Goal: Task Accomplishment & Management: Manage account settings

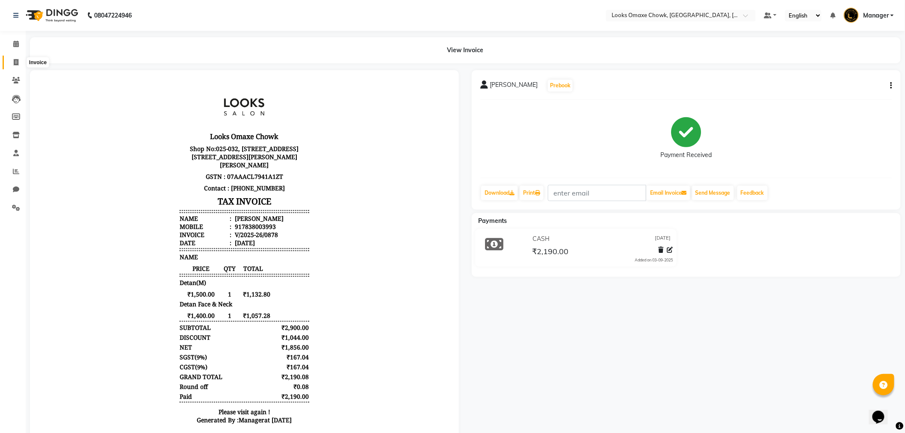
click at [15, 63] on icon at bounding box center [16, 62] width 5 height 6
select select "8121"
select select "service"
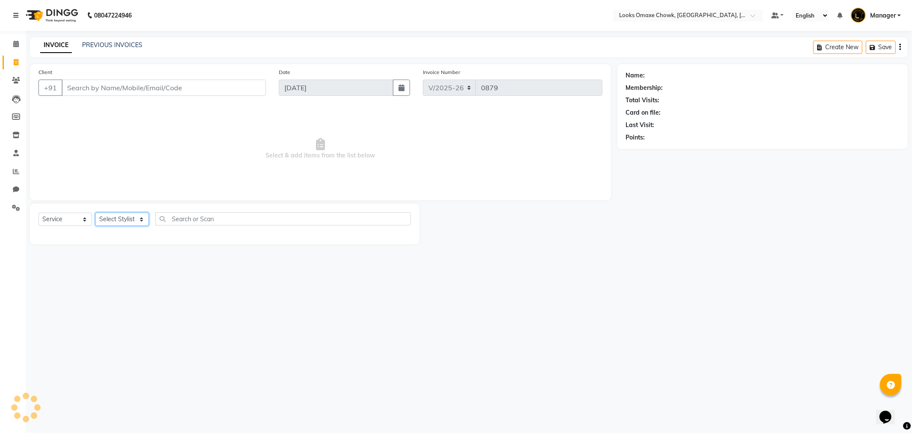
click at [139, 216] on select "Select Stylist" at bounding box center [121, 219] width 53 height 13
drag, startPoint x: 165, startPoint y: 276, endPoint x: 155, endPoint y: 263, distance: 16.4
click at [165, 276] on div "08047224946 Select Location × Looks Omaxe Chowk, [GEOGRAPHIC_DATA], [GEOGRAPHIC…" at bounding box center [456, 216] width 912 height 433
click at [125, 84] on input "Client" at bounding box center [164, 88] width 204 height 16
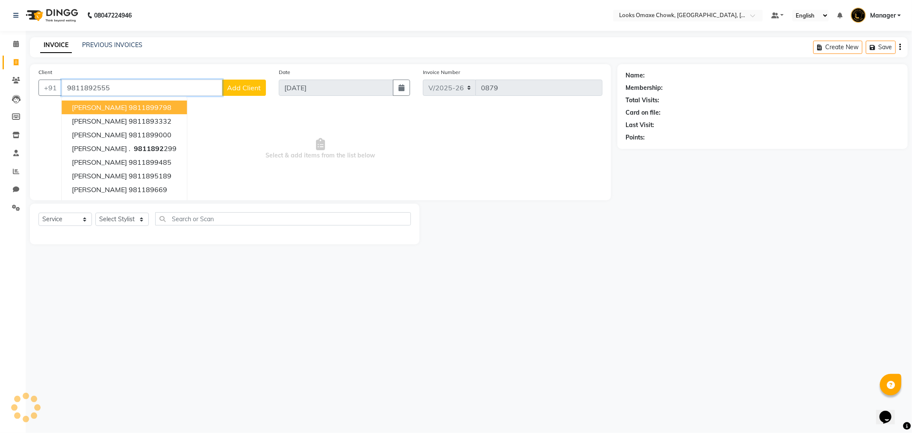
type input "9811892555"
select select "1: Object"
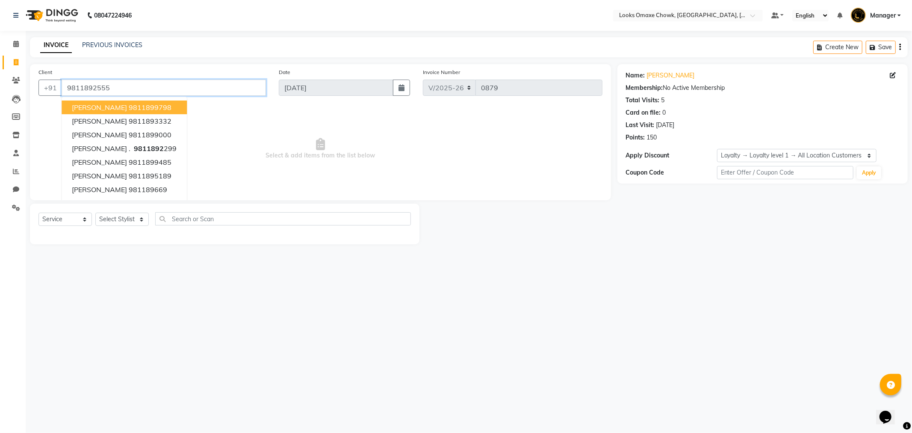
click at [165, 85] on input "9811892555" at bounding box center [164, 88] width 204 height 16
click at [148, 224] on select "Select Stylist [PERSON_NAME] [PERSON_NAME] [PERSON_NAME] Counter_Sales Manager …" at bounding box center [121, 219] width 53 height 13
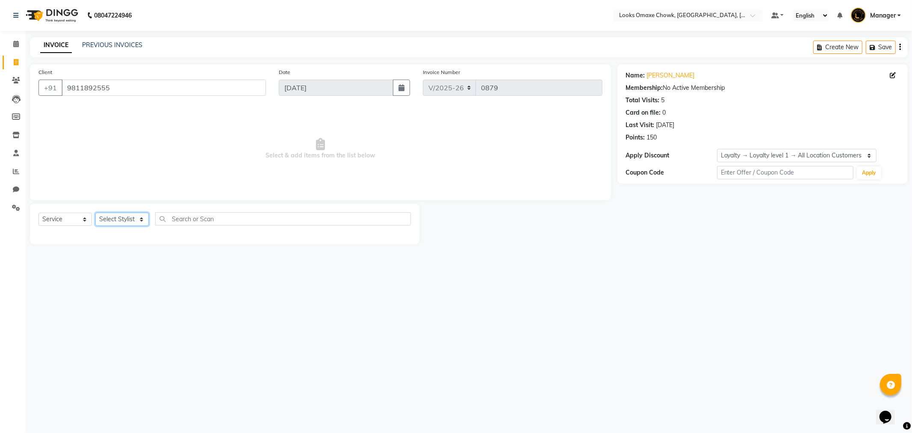
select select "75644"
click at [95, 213] on select "Select Stylist [PERSON_NAME] [PERSON_NAME] [PERSON_NAME] Counter_Sales Manager …" at bounding box center [121, 219] width 53 height 13
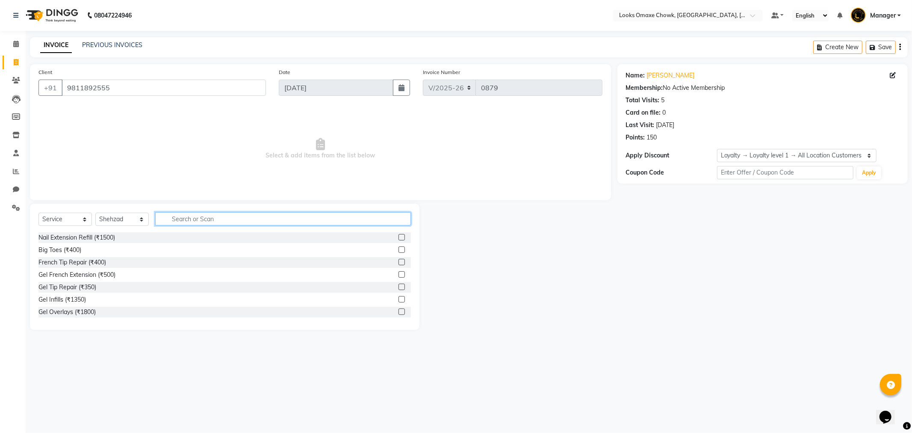
click at [210, 225] on input "text" at bounding box center [283, 218] width 256 height 13
type input "BEARD"
click at [401, 235] on label at bounding box center [402, 237] width 6 height 6
click at [401, 235] on input "checkbox" at bounding box center [402, 238] width 6 height 6
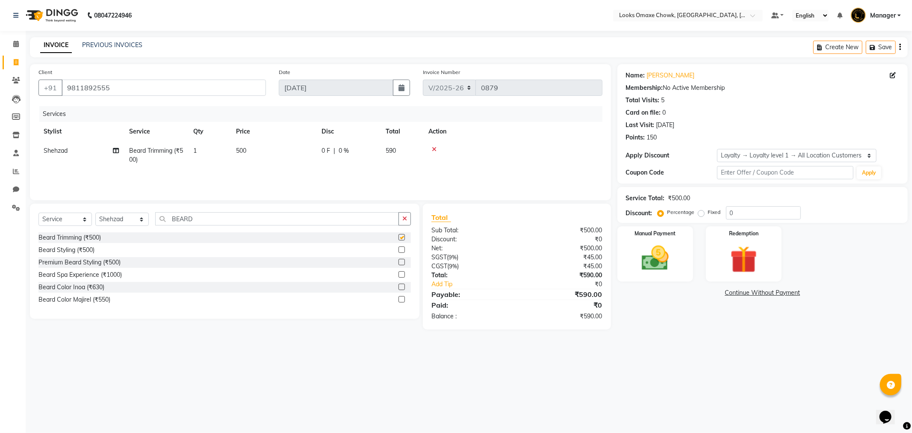
checkbox input "false"
click at [254, 151] on td "500" at bounding box center [274, 155] width 86 height 28
select select "75644"
click at [311, 152] on input "500" at bounding box center [313, 152] width 75 height 13
type input "5"
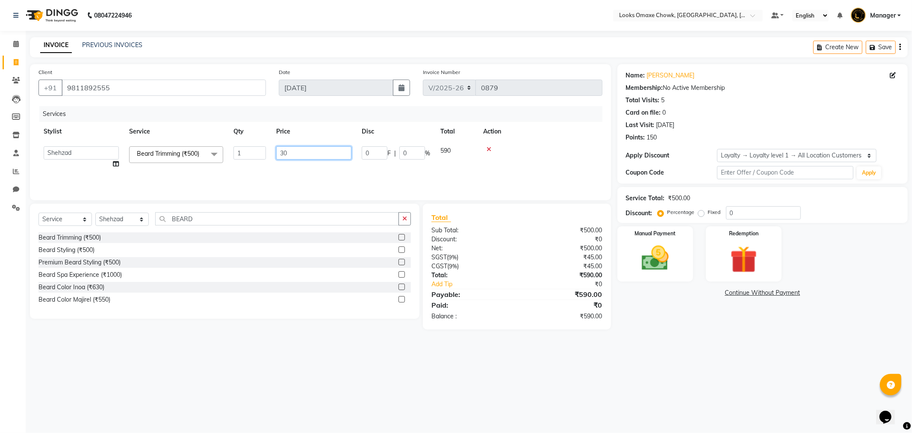
type input "300"
click at [717, 381] on div "08047224946 Select Location × Looks Omaxe Chowk, [GEOGRAPHIC_DATA], [GEOGRAPHIC…" at bounding box center [456, 216] width 912 height 433
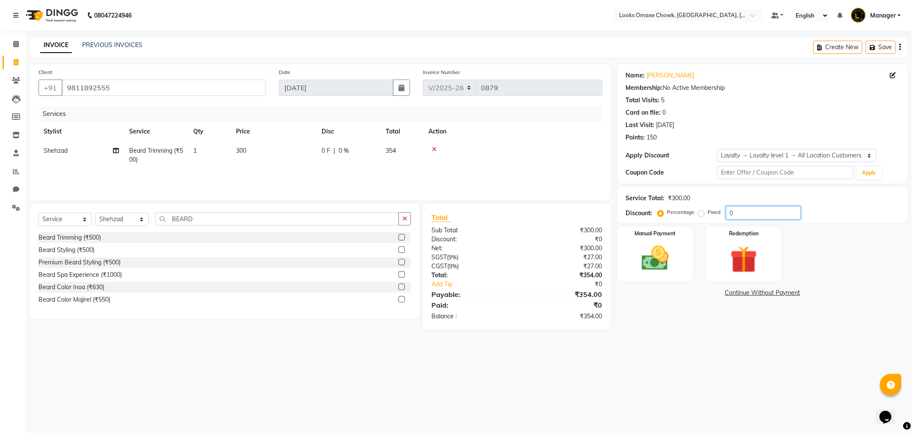
click at [771, 208] on input "0" at bounding box center [763, 212] width 75 height 13
click at [666, 260] on img at bounding box center [656, 258] width 46 height 33
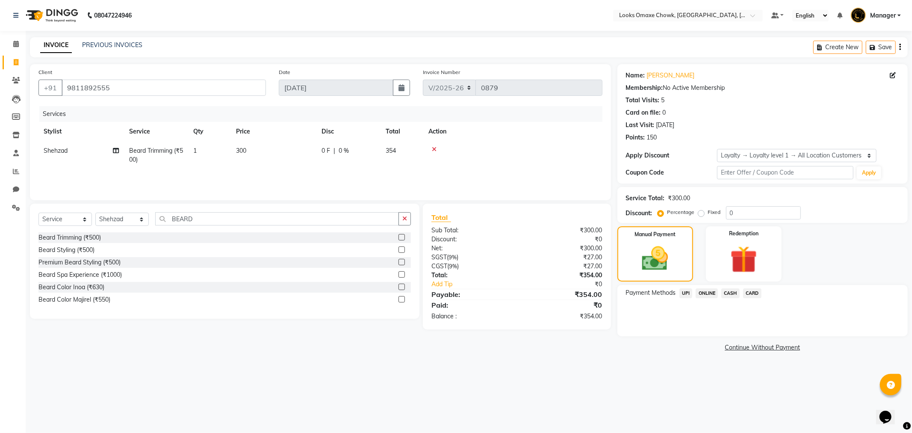
click at [684, 291] on span "UPI" at bounding box center [686, 293] width 13 height 10
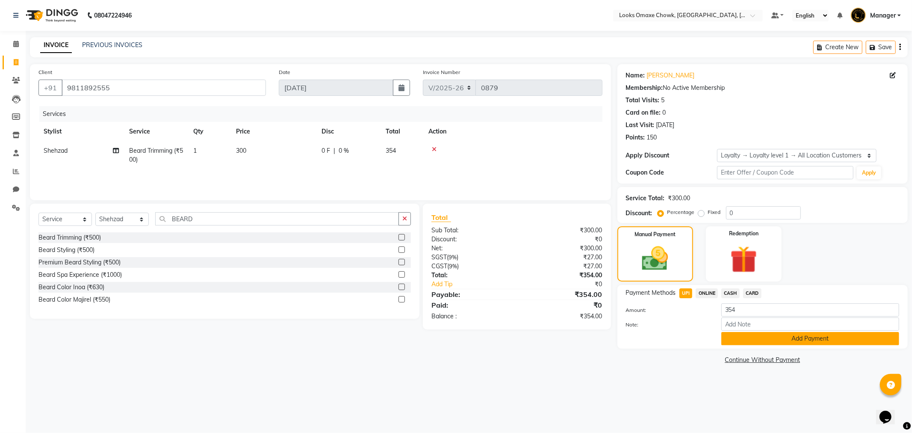
click at [788, 343] on button "Add Payment" at bounding box center [811, 338] width 178 height 13
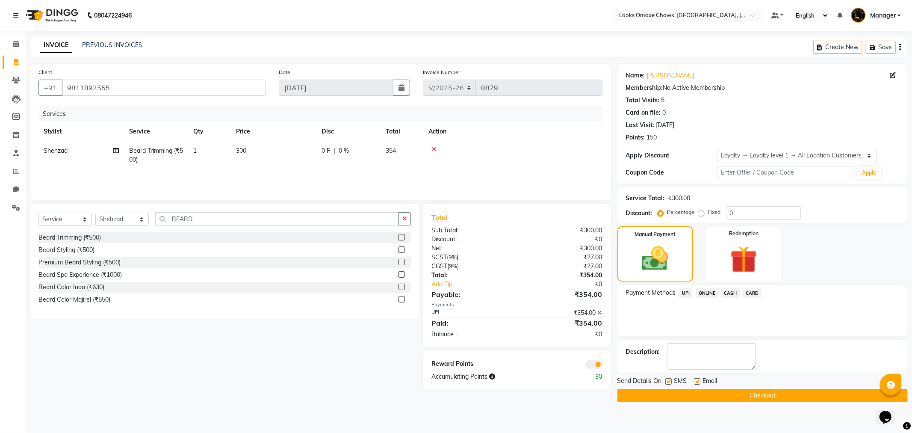
click at [668, 382] on label at bounding box center [669, 381] width 6 height 6
click at [668, 382] on input "checkbox" at bounding box center [669, 382] width 6 height 6
checkbox input "false"
click at [602, 362] on div at bounding box center [563, 363] width 92 height 9
click at [598, 364] on span at bounding box center [594, 364] width 17 height 9
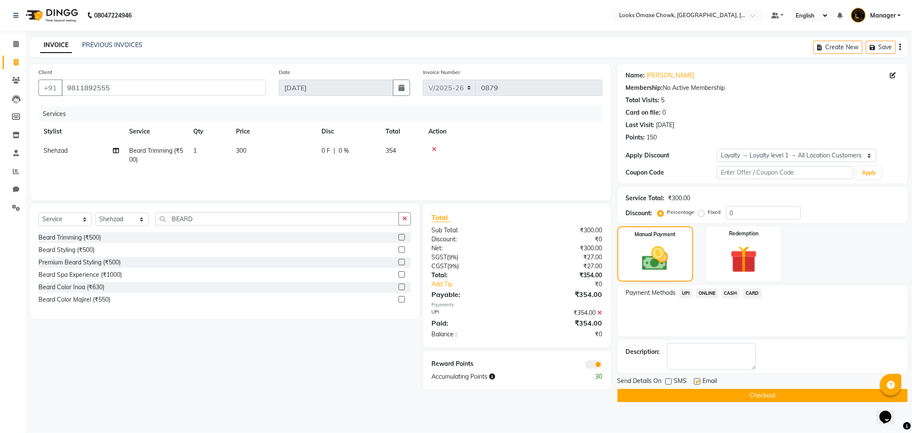
click at [603, 366] on input "checkbox" at bounding box center [603, 366] width 0 height 0
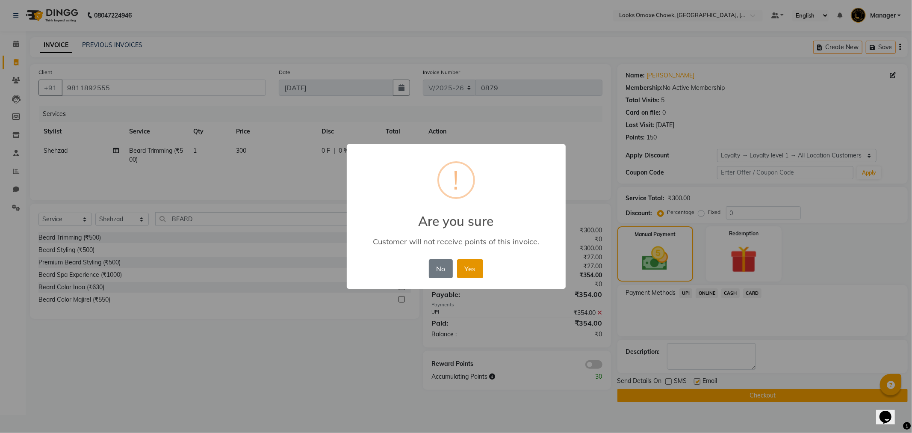
click at [474, 272] on button "Yes" at bounding box center [470, 268] width 26 height 19
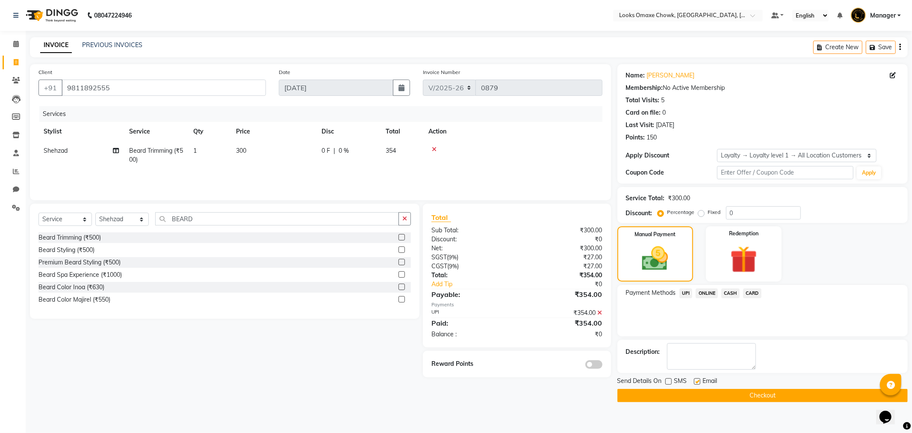
click at [720, 396] on button "Checkout" at bounding box center [763, 395] width 290 height 13
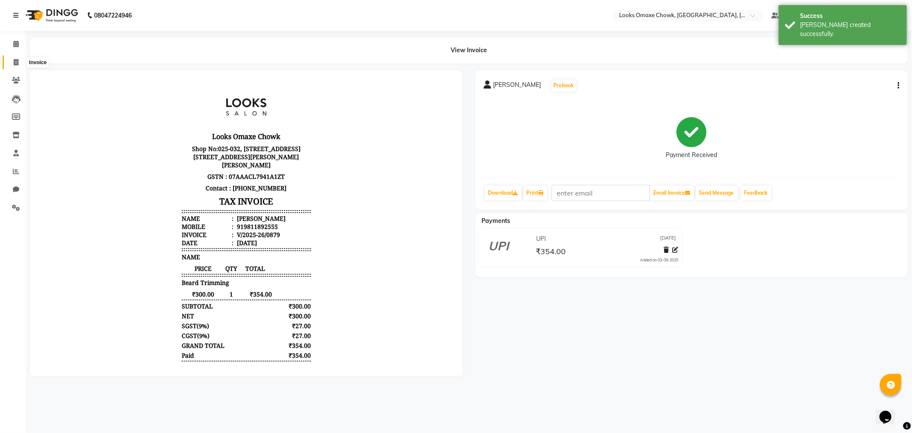
click at [19, 62] on span at bounding box center [16, 63] width 15 height 10
select select "service"
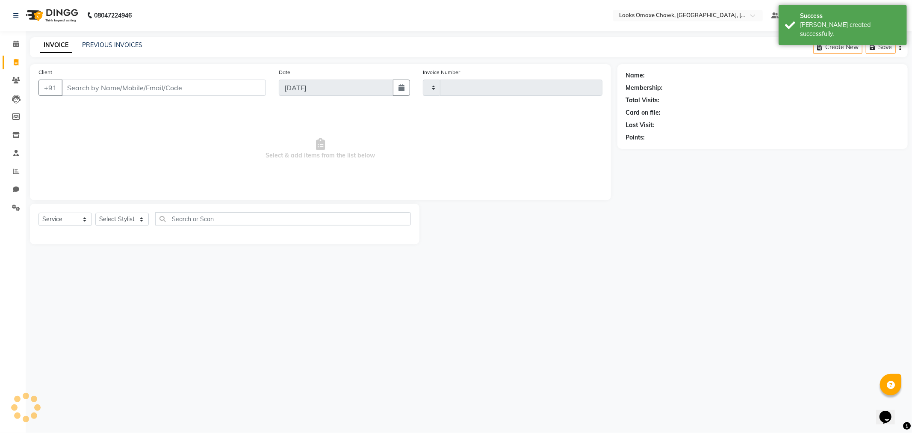
type input "0880"
select select "8121"
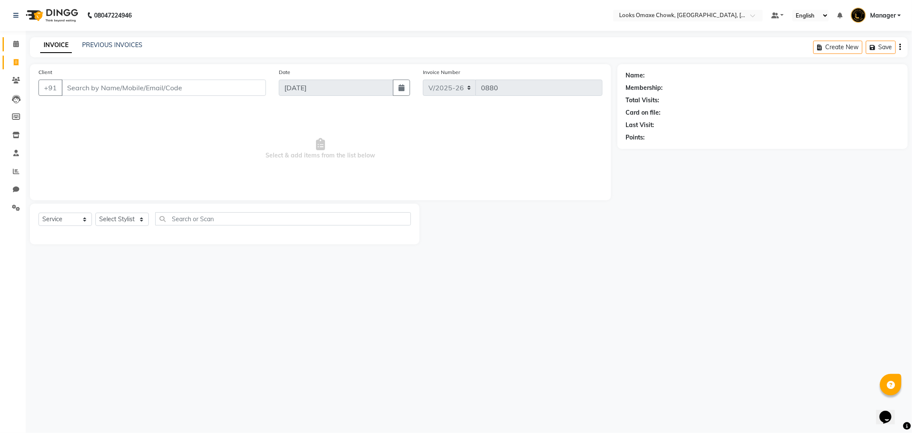
click at [7, 42] on link "Calendar" at bounding box center [13, 44] width 21 height 14
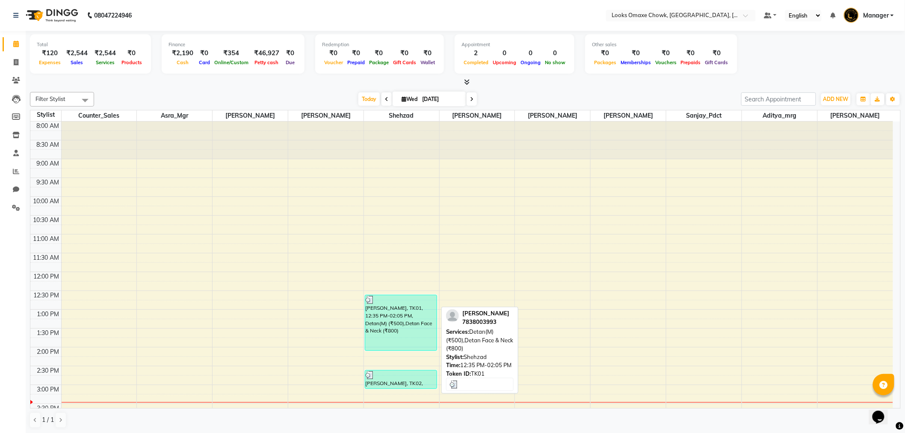
click at [412, 322] on div "[PERSON_NAME], TK01, 12:35 PM-02:05 PM, Detan(M) (₹500),Detan Face & Neck (₹800)" at bounding box center [400, 322] width 71 height 55
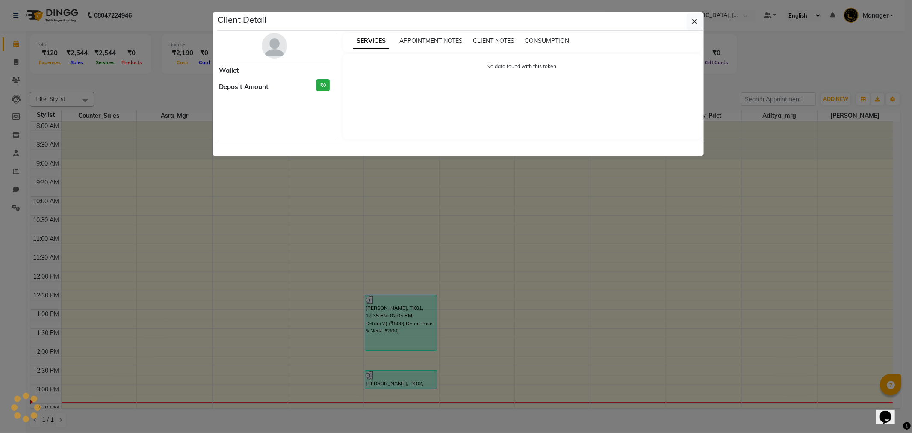
select select "3"
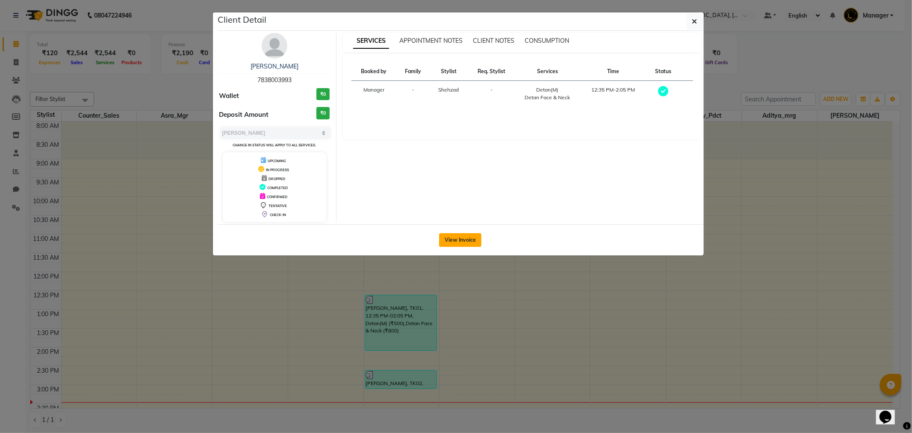
click at [465, 241] on button "View Invoice" at bounding box center [460, 240] width 42 height 14
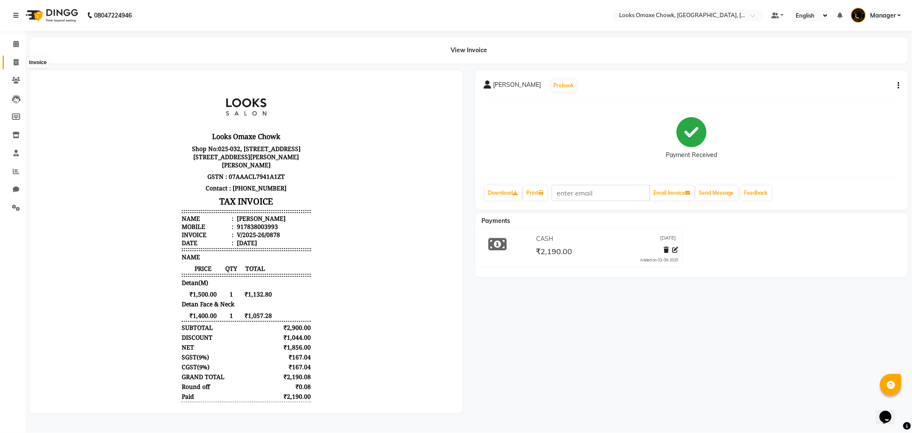
click at [15, 60] on icon at bounding box center [16, 62] width 5 height 6
select select "service"
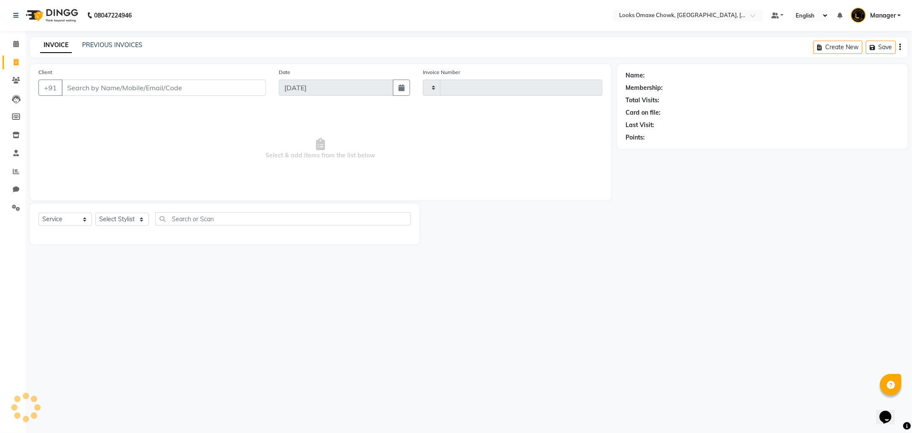
type input "0880"
select select "8121"
click at [109, 43] on link "PREVIOUS INVOICES" at bounding box center [112, 45] width 60 height 8
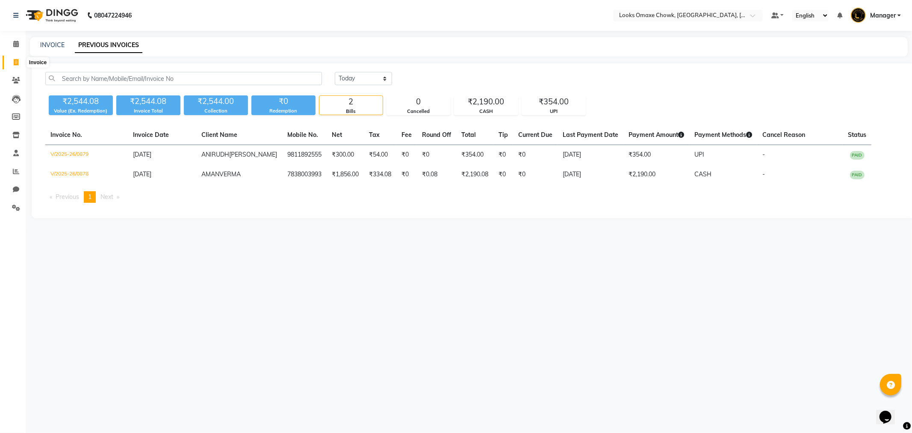
click at [18, 62] on icon at bounding box center [16, 62] width 5 height 6
select select "8121"
select select "service"
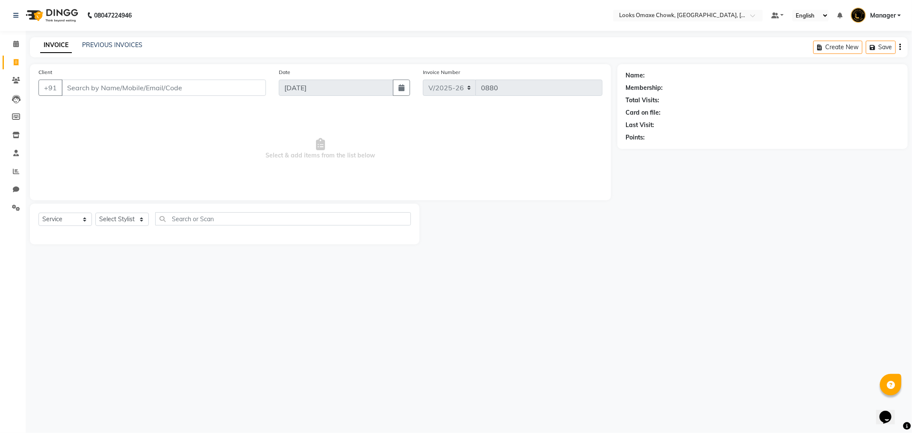
click at [614, 405] on div "08047224946 Select Location × Looks Omaxe Chowk, [GEOGRAPHIC_DATA], [GEOGRAPHIC…" at bounding box center [456, 216] width 912 height 433
drag, startPoint x: 126, startPoint y: 90, endPoint x: 543, endPoint y: 87, distance: 417.0
click at [129, 91] on input "Client" at bounding box center [164, 88] width 204 height 16
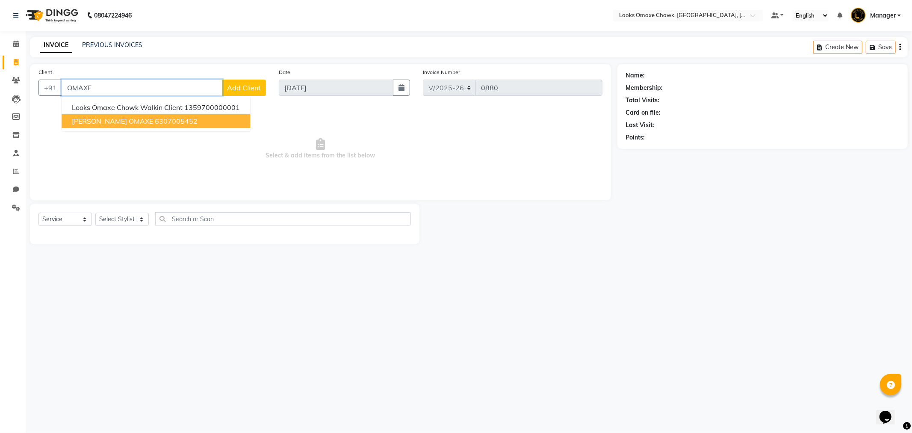
click at [180, 122] on button "[PERSON_NAME] OMAXE 6307005452" at bounding box center [156, 121] width 189 height 14
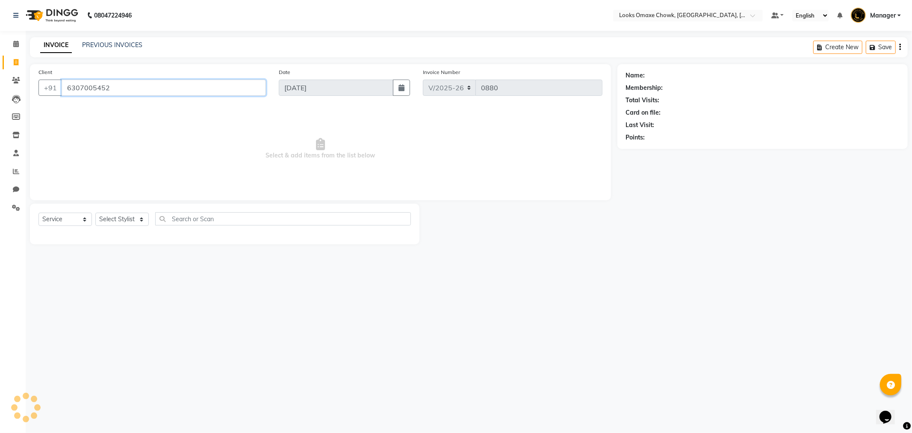
type input "6307005452"
select select "1: Object"
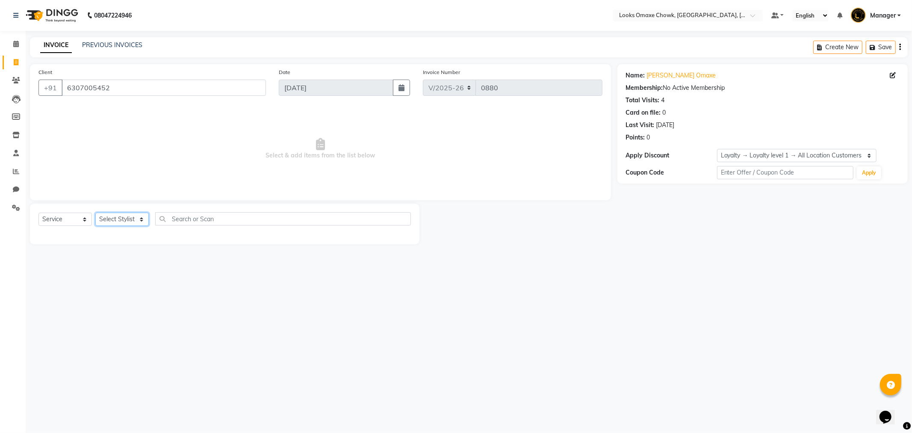
click at [140, 219] on select "Select Stylist [PERSON_NAME] [PERSON_NAME] [PERSON_NAME] Counter_Sales Manager …" at bounding box center [121, 219] width 53 height 13
select select "75644"
click at [95, 213] on select "Select Stylist [PERSON_NAME] [PERSON_NAME] [PERSON_NAME] Counter_Sales Manager …" at bounding box center [121, 219] width 53 height 13
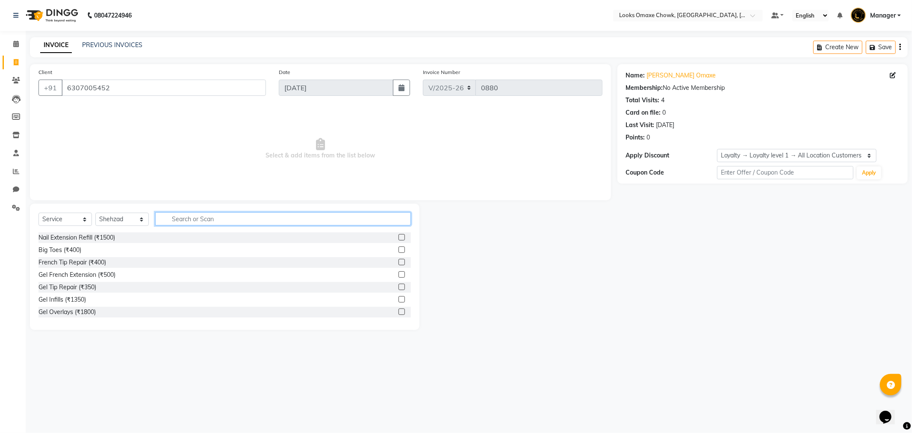
click at [214, 219] on input "text" at bounding box center [283, 218] width 256 height 13
type input "CUT"
click at [390, 249] on div "Stylist Cut(M) (₹700)" at bounding box center [224, 250] width 373 height 11
click at [399, 249] on label at bounding box center [402, 249] width 6 height 6
click at [399, 249] on input "checkbox" at bounding box center [402, 250] width 6 height 6
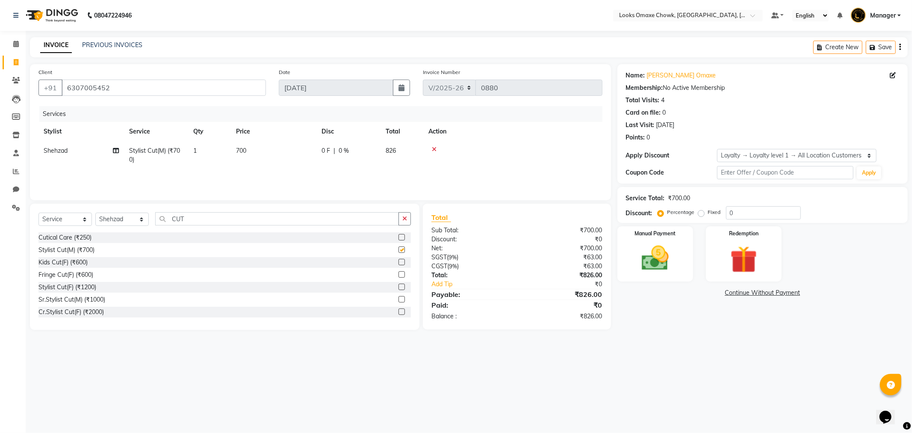
checkbox input "false"
click at [174, 91] on input "6307005452" at bounding box center [164, 88] width 204 height 16
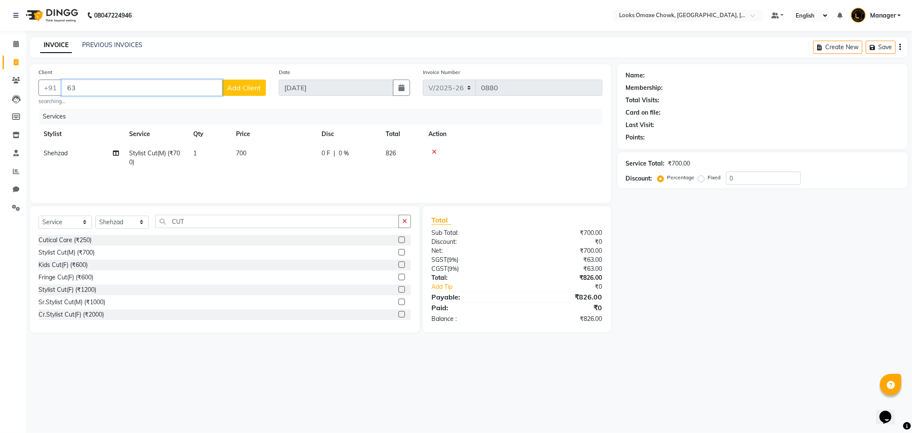
type input "6"
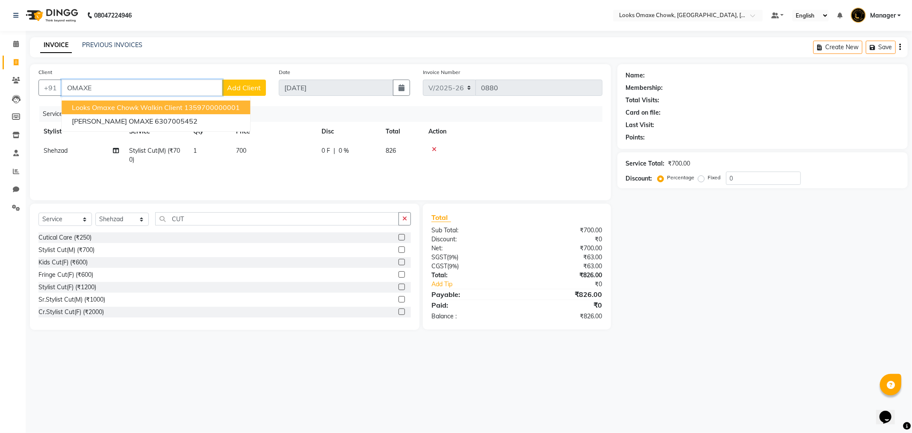
click at [156, 108] on span "Looks Omaxe Chowk Walkin Client" at bounding box center [127, 107] width 111 height 9
type input "1359700000001"
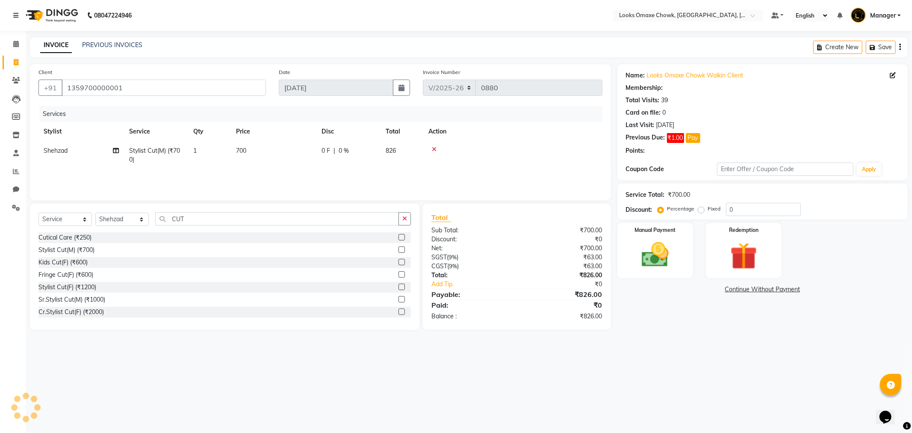
select select "1: Object"
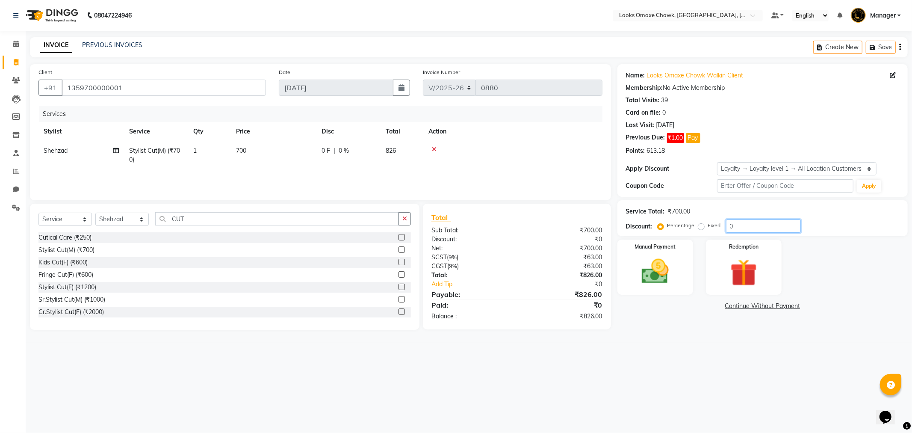
click at [753, 228] on input "0" at bounding box center [763, 225] width 75 height 13
type input "36"
click at [672, 266] on img at bounding box center [656, 271] width 46 height 33
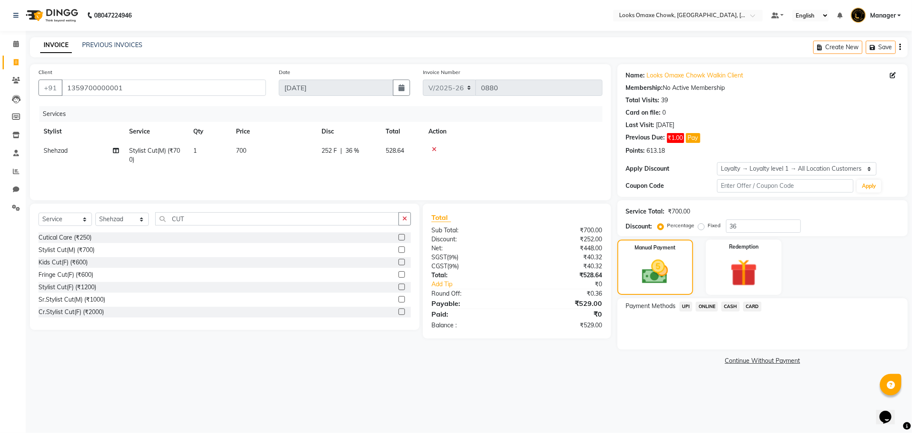
click at [683, 305] on span "UPI" at bounding box center [686, 307] width 13 height 10
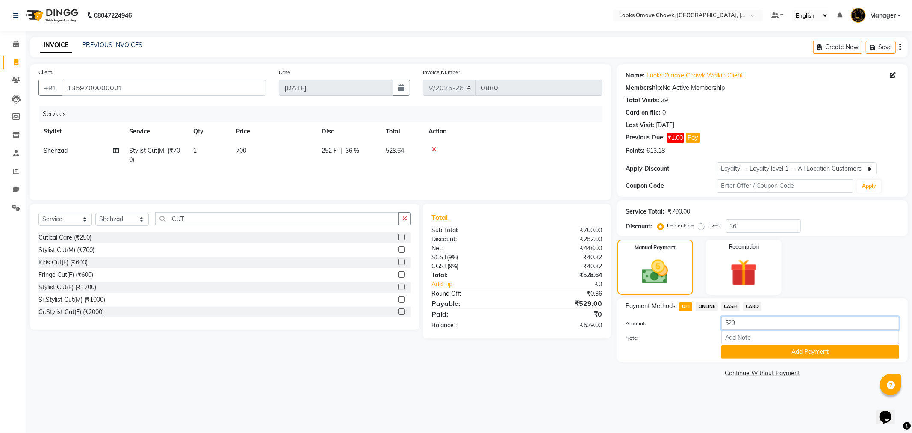
click at [748, 323] on input "529" at bounding box center [811, 323] width 178 height 13
type input "578"
click at [794, 354] on button "Add Payment" at bounding box center [811, 351] width 178 height 13
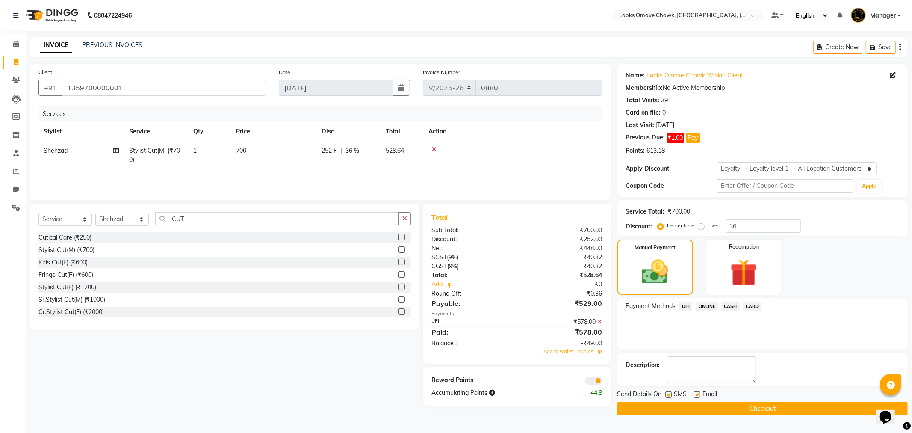
click at [251, 151] on td "700" at bounding box center [274, 155] width 86 height 28
select select "75644"
click at [314, 153] on input "700" at bounding box center [313, 152] width 75 height 13
type input "7"
type input "699"
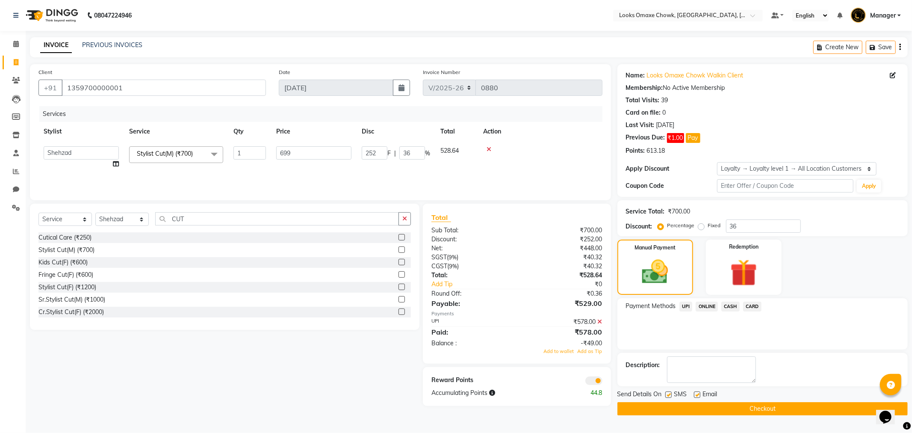
click at [504, 169] on td at bounding box center [540, 157] width 124 height 33
click at [597, 381] on span at bounding box center [594, 380] width 17 height 9
click at [603, 382] on input "checkbox" at bounding box center [603, 382] width 0 height 0
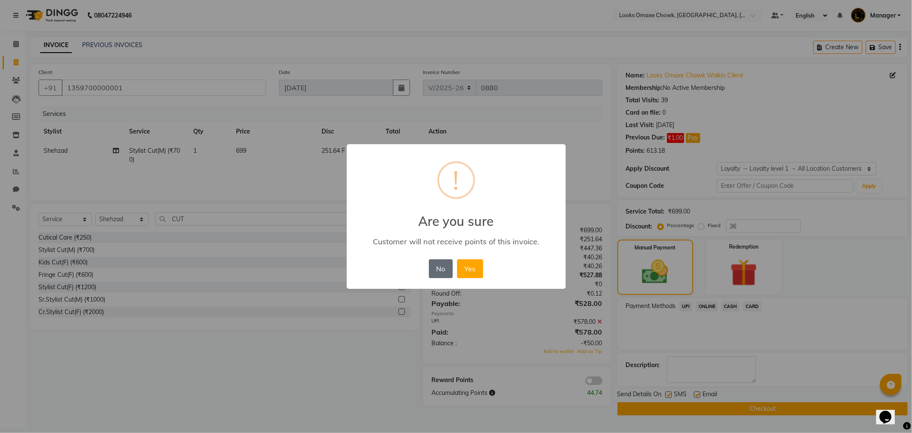
click at [443, 264] on button "No" at bounding box center [441, 268] width 24 height 19
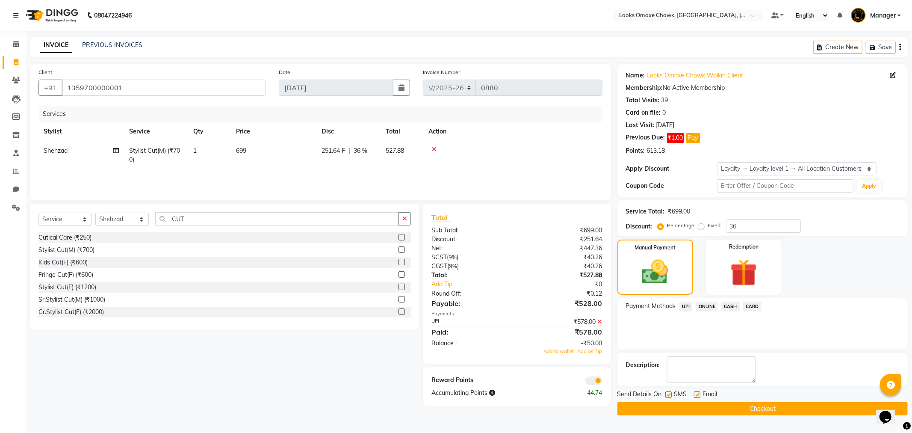
click at [600, 322] on icon at bounding box center [600, 322] width 5 height 6
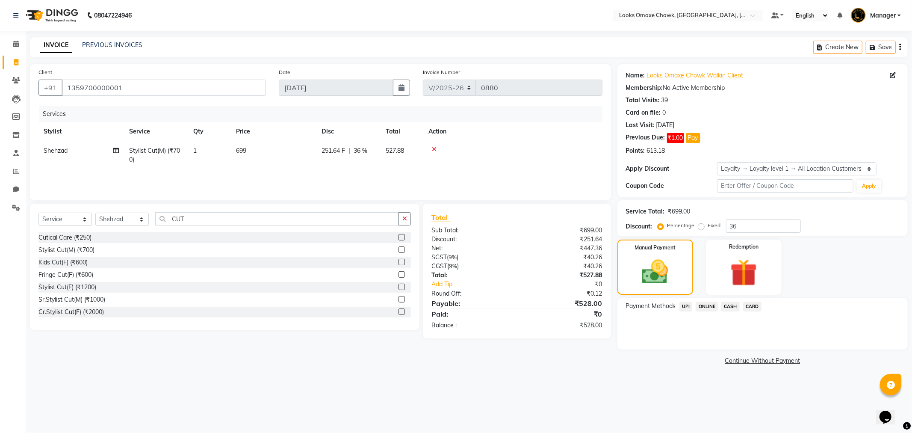
click at [686, 305] on span "UPI" at bounding box center [686, 307] width 13 height 10
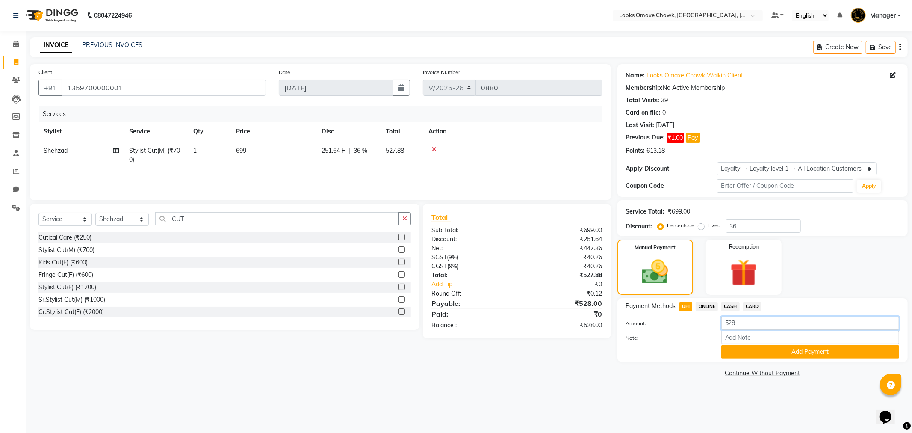
click at [754, 324] on input "528" at bounding box center [811, 323] width 178 height 13
type input "578"
click at [796, 356] on button "Add Payment" at bounding box center [811, 351] width 178 height 13
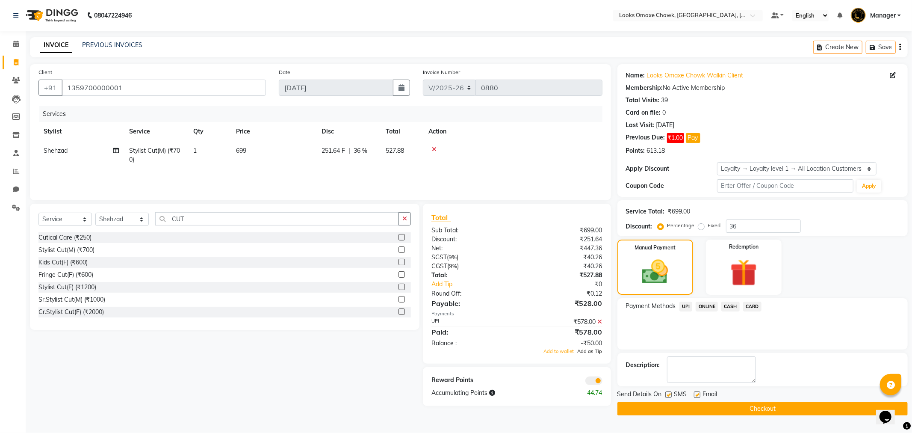
click at [595, 351] on span "Add as Tip" at bounding box center [590, 351] width 25 height 6
click at [597, 381] on span at bounding box center [594, 382] width 17 height 9
click at [603, 384] on input "checkbox" at bounding box center [603, 384] width 0 height 0
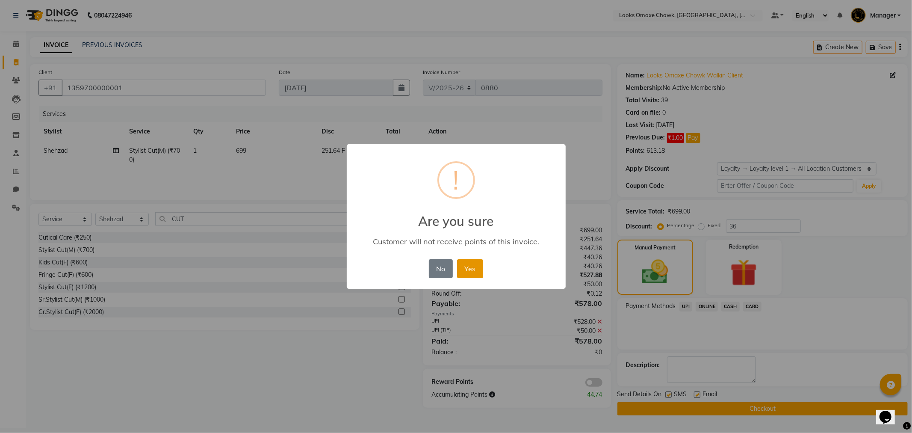
click at [468, 267] on button "Yes" at bounding box center [470, 268] width 26 height 19
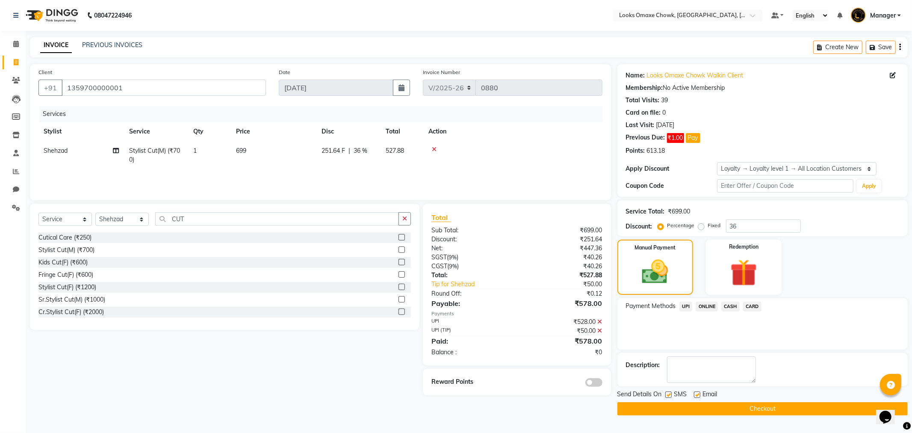
click at [669, 396] on label at bounding box center [669, 394] width 6 height 6
click at [669, 396] on input "checkbox" at bounding box center [669, 395] width 6 height 6
checkbox input "false"
click at [733, 411] on button "Checkout" at bounding box center [763, 408] width 290 height 13
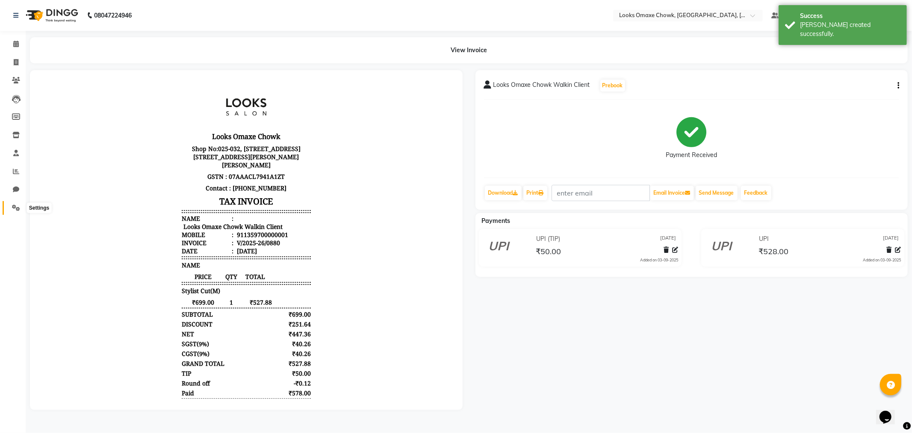
click at [15, 204] on icon at bounding box center [16, 207] width 8 height 6
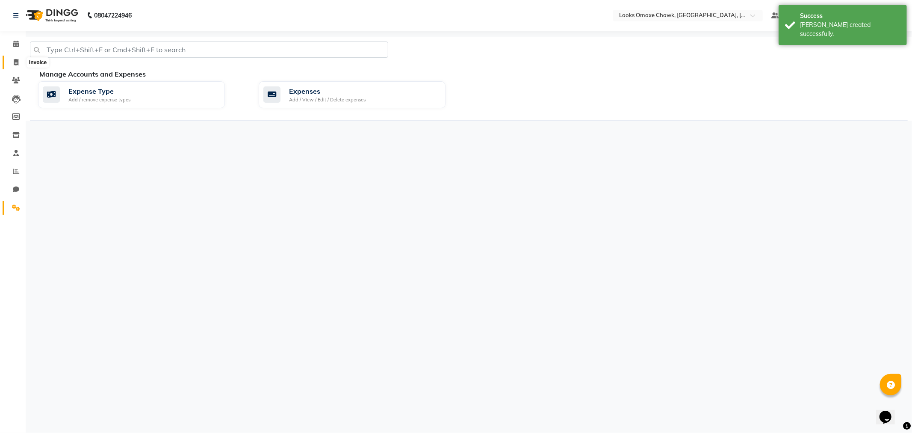
click at [12, 60] on span at bounding box center [16, 63] width 15 height 10
select select "service"
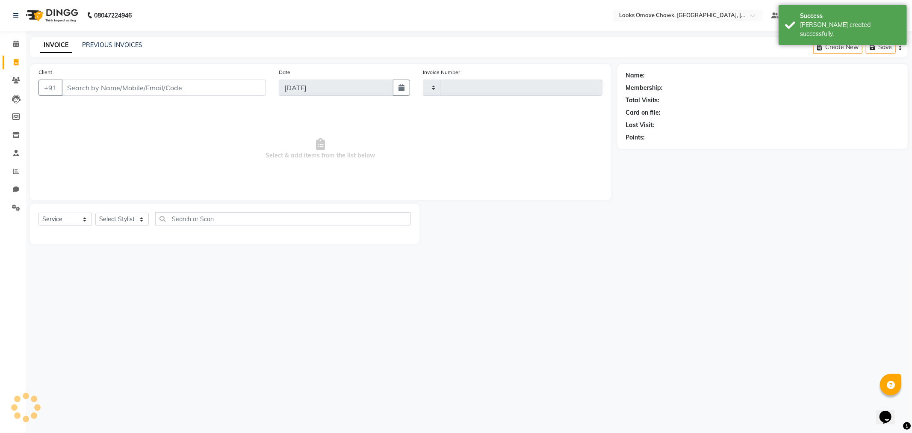
type input "0881"
select select "8121"
click at [121, 46] on link "PREVIOUS INVOICES" at bounding box center [112, 45] width 60 height 8
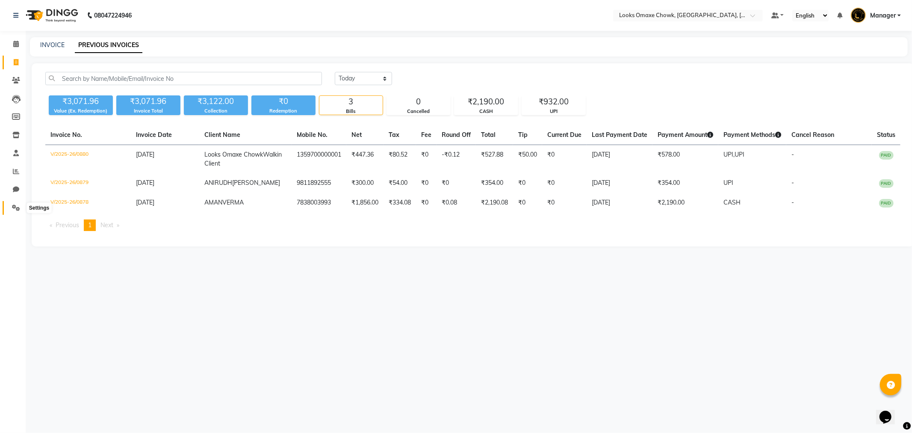
click at [12, 207] on icon at bounding box center [16, 207] width 8 height 6
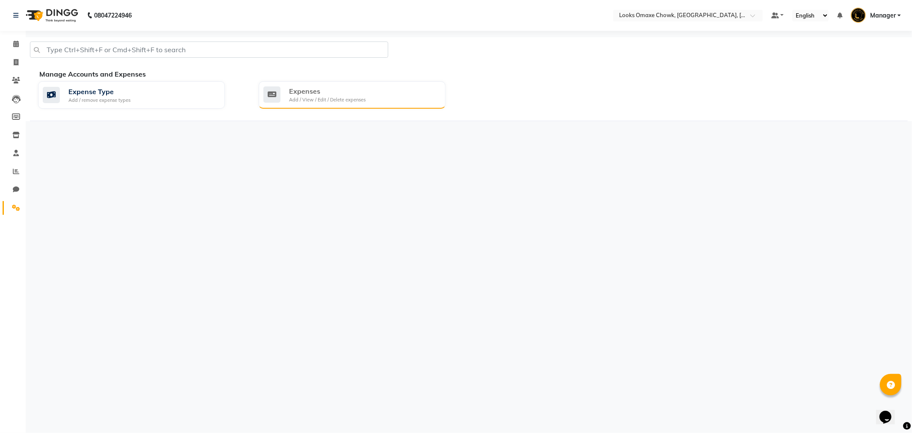
click at [311, 98] on div "Add / View / Edit / Delete expenses" at bounding box center [327, 99] width 77 height 7
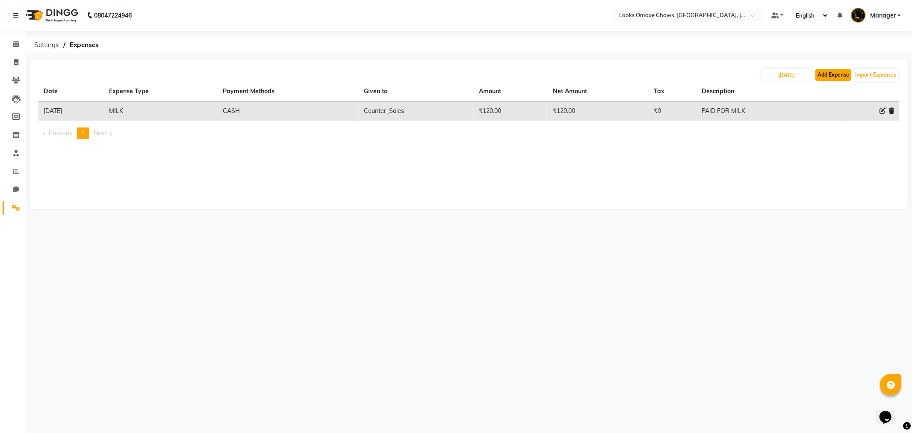
click at [836, 78] on button "Add Expense" at bounding box center [834, 75] width 36 height 12
select select "1"
select select "7249"
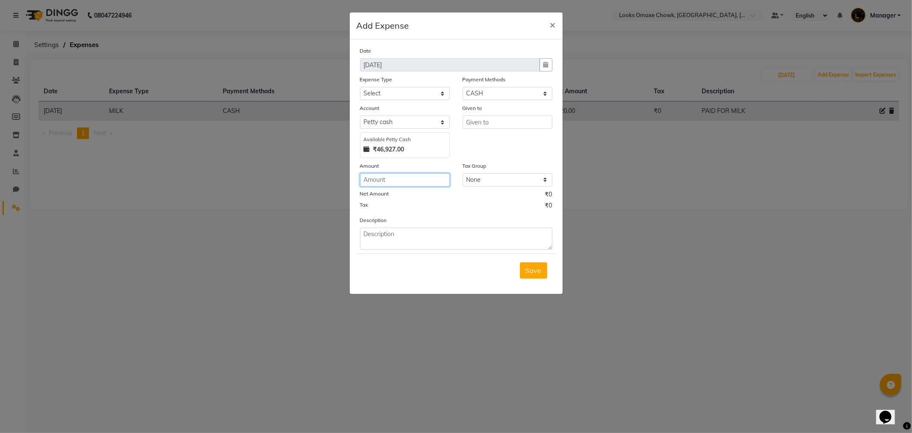
click at [410, 182] on input "number" at bounding box center [405, 179] width 90 height 13
type input "50"
click at [497, 120] on input "text" at bounding box center [508, 121] width 90 height 13
click at [500, 138] on ngb-highlight "Cou nter_Sales" at bounding box center [496, 140] width 47 height 9
type input "Counter_Sales"
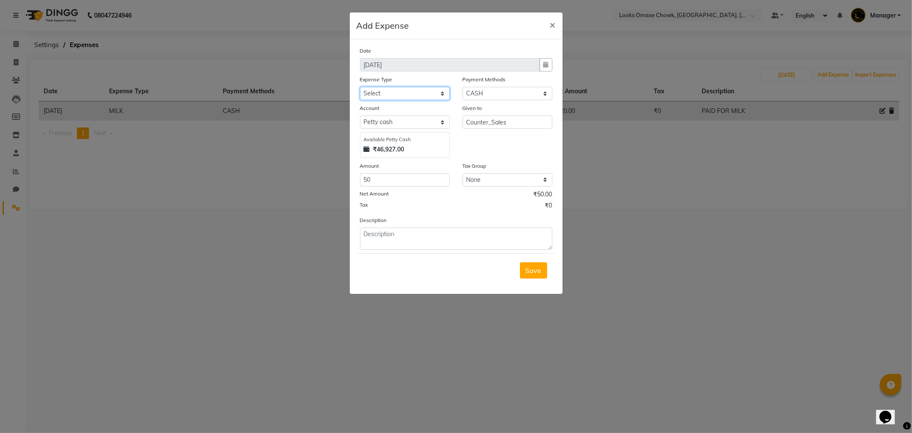
click at [405, 95] on select "Select Bank Deposit Blinkit Cash Handover CLIENT Client ordered food Client Ref…" at bounding box center [405, 93] width 90 height 13
select select "24070"
click at [360, 87] on select "Select Bank Deposit Blinkit Cash Handover CLIENT Client ordered food Client Ref…" at bounding box center [405, 93] width 90 height 13
drag, startPoint x: 401, startPoint y: 238, endPoint x: 405, endPoint y: 234, distance: 6.0
click at [402, 237] on textarea at bounding box center [456, 239] width 192 height 22
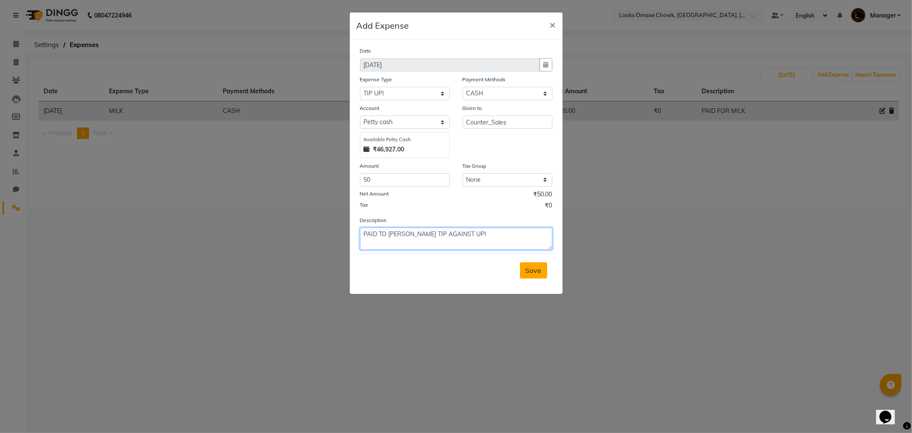
type textarea "PAID TO [PERSON_NAME] TIP AGAINST UPI"
click at [537, 274] on span "Save" at bounding box center [534, 270] width 16 height 9
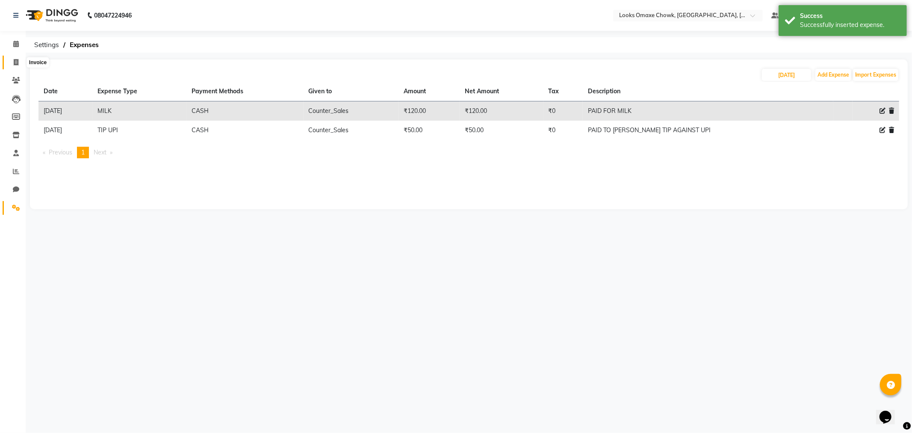
click at [14, 61] on icon at bounding box center [16, 62] width 5 height 6
select select "service"
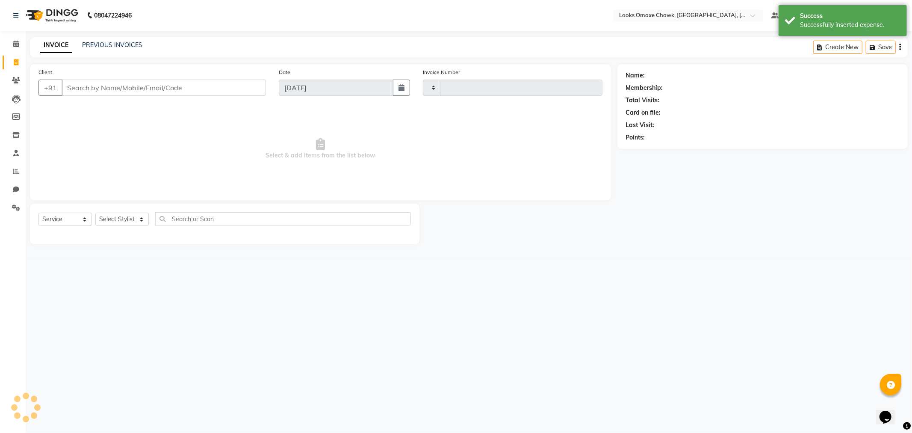
type input "0881"
select select "8121"
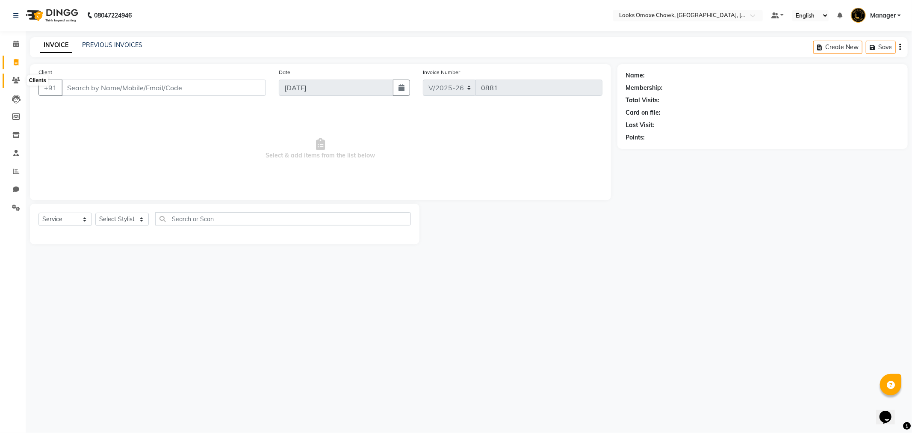
click at [20, 80] on span at bounding box center [16, 81] width 15 height 10
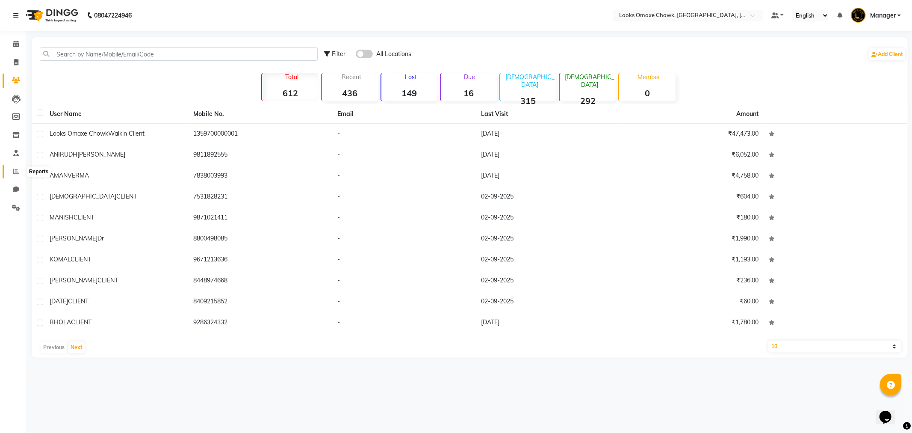
click at [14, 168] on icon at bounding box center [16, 171] width 6 height 6
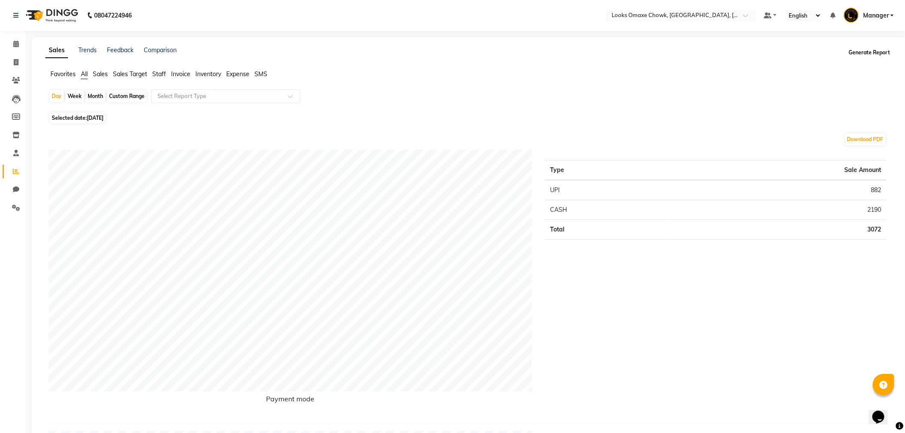
click at [854, 54] on button "Generate Report" at bounding box center [870, 53] width 46 height 12
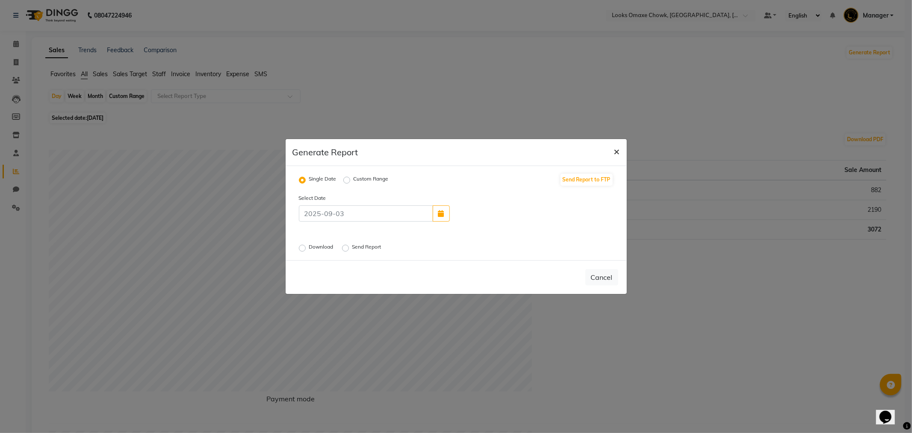
click at [620, 151] on button "×" at bounding box center [617, 151] width 20 height 24
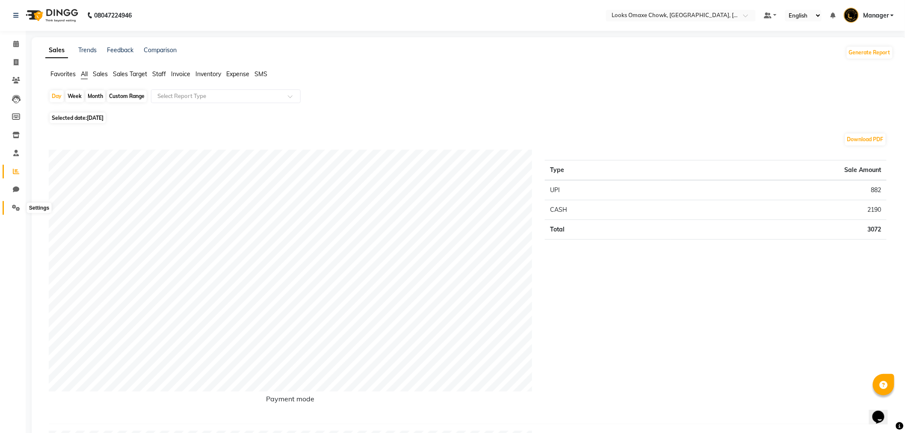
click at [14, 207] on icon at bounding box center [16, 207] width 8 height 6
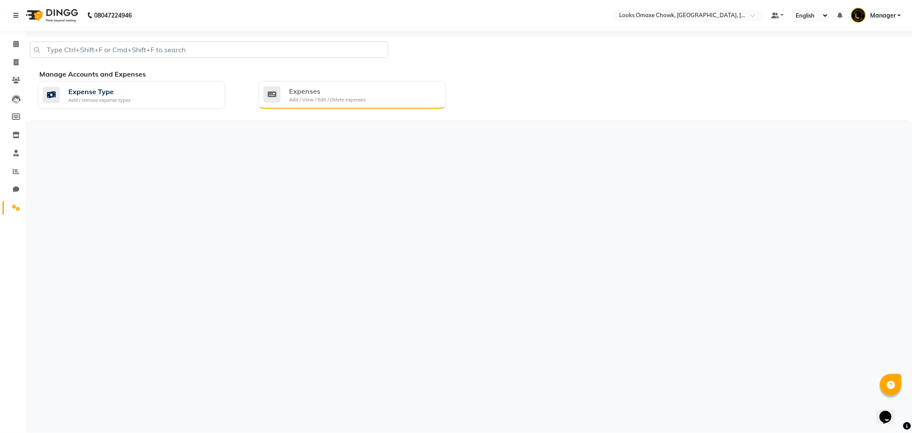
click at [366, 95] on div "Expenses Add / View / Edit / Delete expenses" at bounding box center [350, 95] width 175 height 18
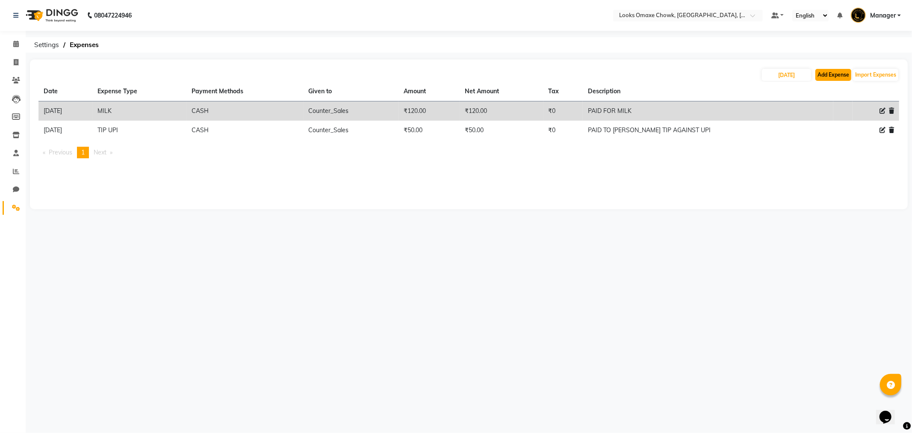
click at [840, 74] on button "Add Expense" at bounding box center [834, 75] width 36 height 12
select select "1"
select select "7249"
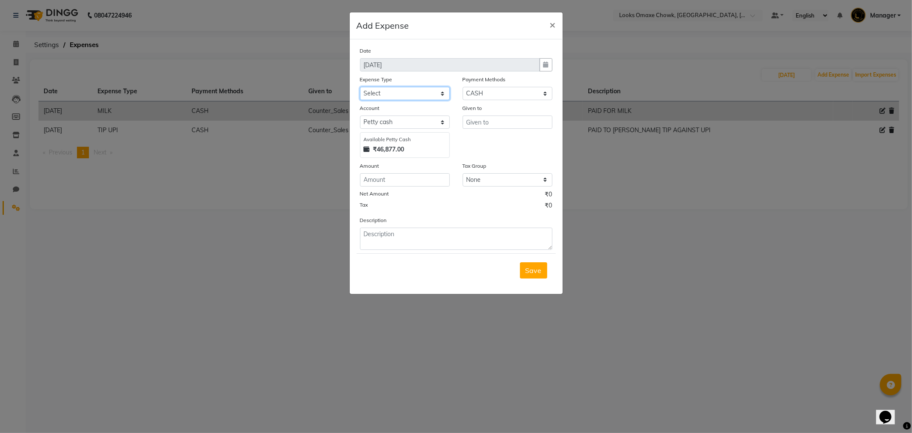
click at [380, 92] on select "Select Bank Deposit Blinkit Cash Handover CLIENT Client ordered food Client Ref…" at bounding box center [405, 93] width 90 height 13
select select "19910"
click at [360, 87] on select "Select Bank Deposit Blinkit Cash Handover CLIENT Client ordered food Client Ref…" at bounding box center [405, 93] width 90 height 13
click at [485, 123] on input "text" at bounding box center [508, 121] width 90 height 13
click at [486, 139] on ngb-highlight "C ounter_Sales" at bounding box center [496, 140] width 46 height 9
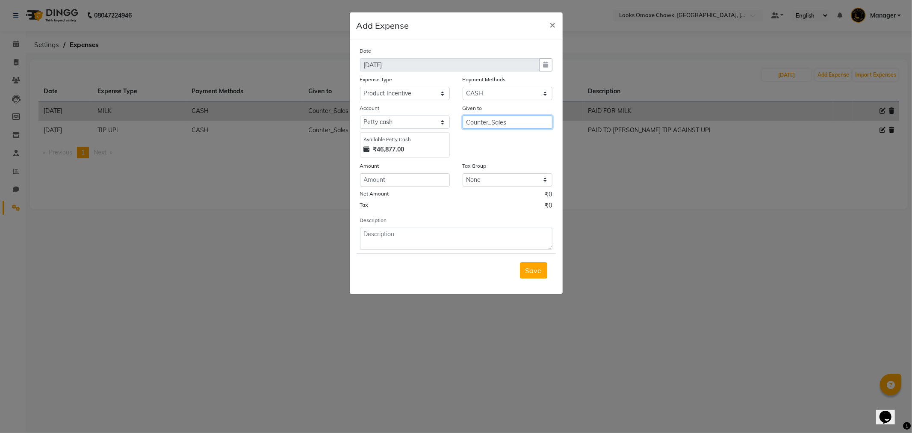
type input "Counter_Sales"
click at [414, 185] on input "number" at bounding box center [405, 179] width 90 height 13
type input "1"
type input "85"
click at [441, 250] on form "Date [DATE] Expense Type Select Bank Deposit Blinkit Cash Handover CLIENT Clien…" at bounding box center [456, 166] width 199 height 241
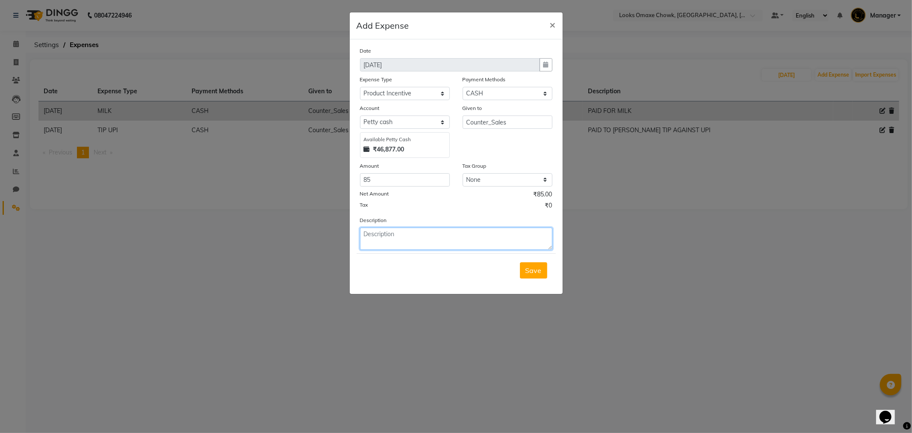
click at [441, 249] on textarea at bounding box center [456, 239] width 192 height 22
type textarea "PAID TO ASRA MANAGER FOR PRODUCT INCENTIVE ON [DATE]"
click at [536, 272] on span "Save" at bounding box center [534, 270] width 16 height 9
